Goal: Transaction & Acquisition: Purchase product/service

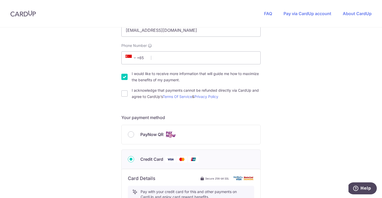
scroll to position [158, 0]
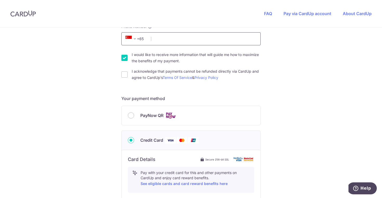
click at [184, 39] on input "Phone Number" at bounding box center [190, 38] width 139 height 13
type input "96512439"
click at [172, 115] on img at bounding box center [171, 115] width 10 height 6
click at [134, 115] on input "PayNow QR" at bounding box center [131, 115] width 6 height 6
radio input "true"
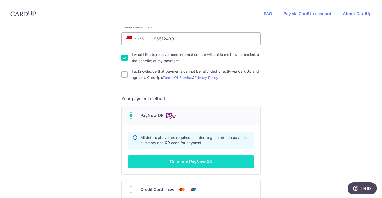
click at [176, 162] on button "Generate PayNow QR" at bounding box center [191, 161] width 126 height 13
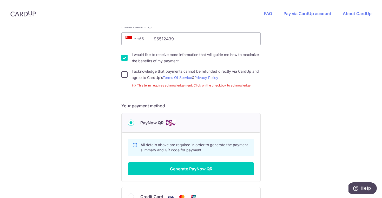
click at [127, 71] on input "I acknowledge that payments cannot be refunded directly via CardUp and agree to…" at bounding box center [124, 74] width 6 height 6
checkbox input "true"
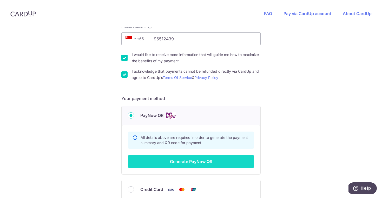
click at [182, 164] on button "Generate PayNow QR" at bounding box center [191, 161] width 126 height 13
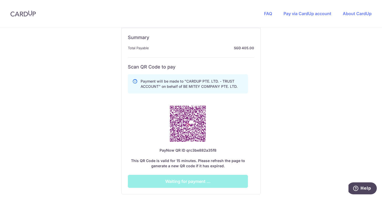
scroll to position [259, 0]
